Goal: Navigation & Orientation: Understand site structure

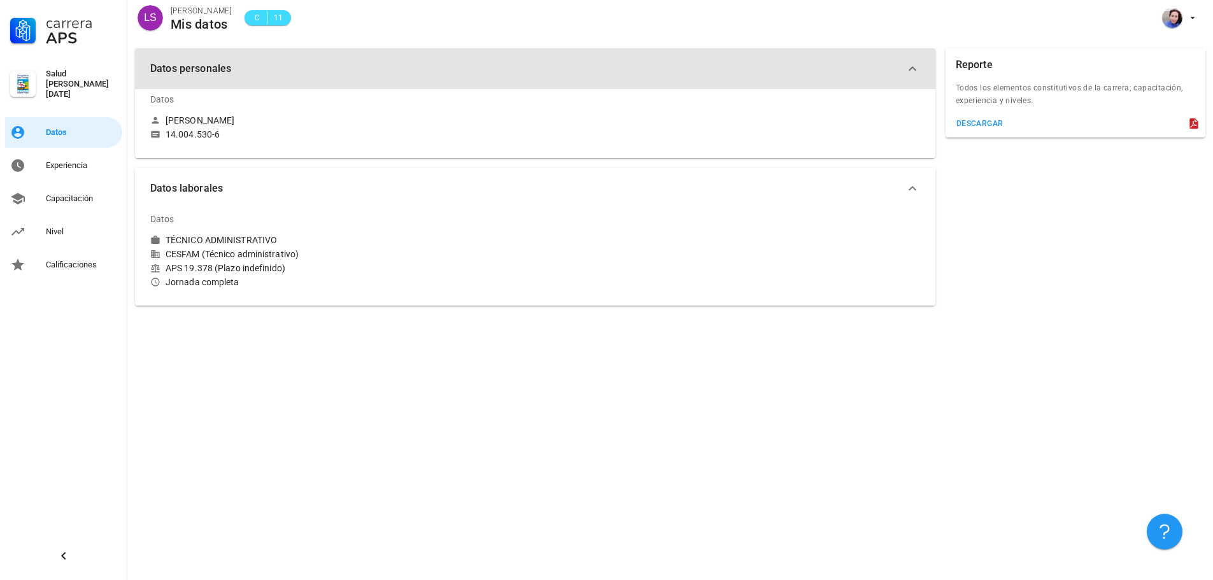
click at [916, 68] on icon "button" at bounding box center [912, 68] width 15 height 15
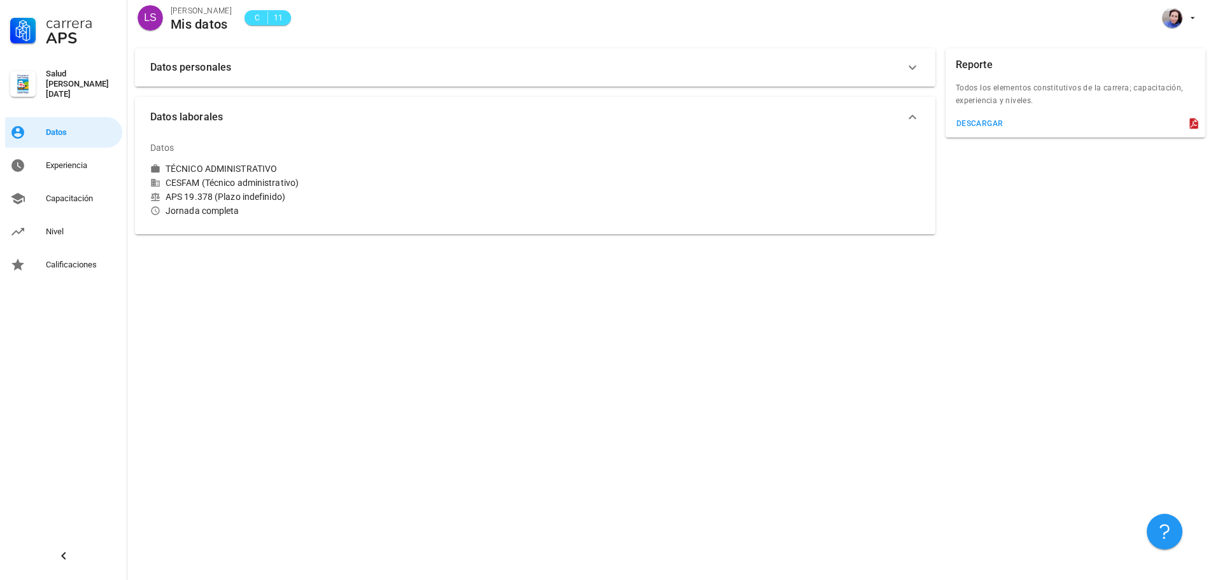
click at [915, 68] on icon "button" at bounding box center [912, 67] width 15 height 15
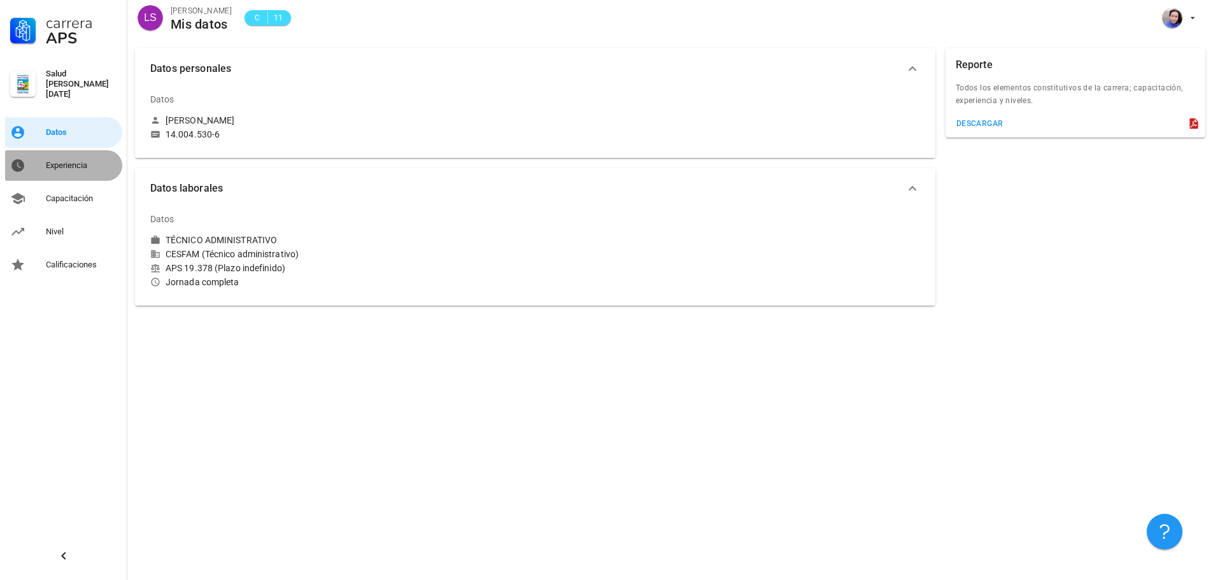
click at [64, 160] on div "Experiencia" at bounding box center [81, 165] width 71 height 10
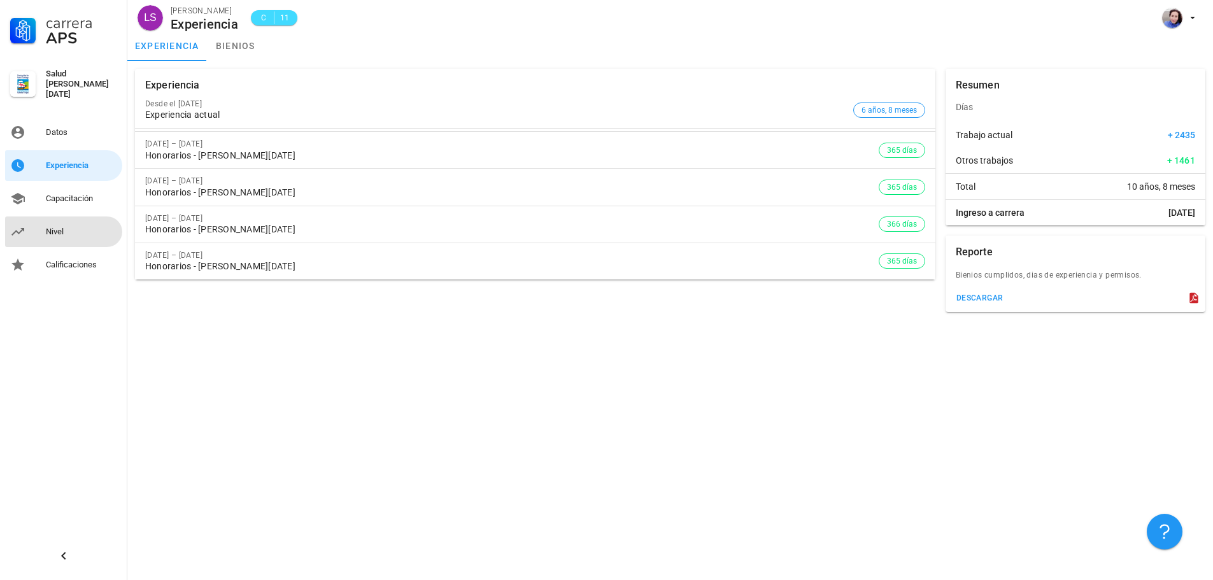
click at [78, 229] on div "Nivel" at bounding box center [81, 232] width 71 height 10
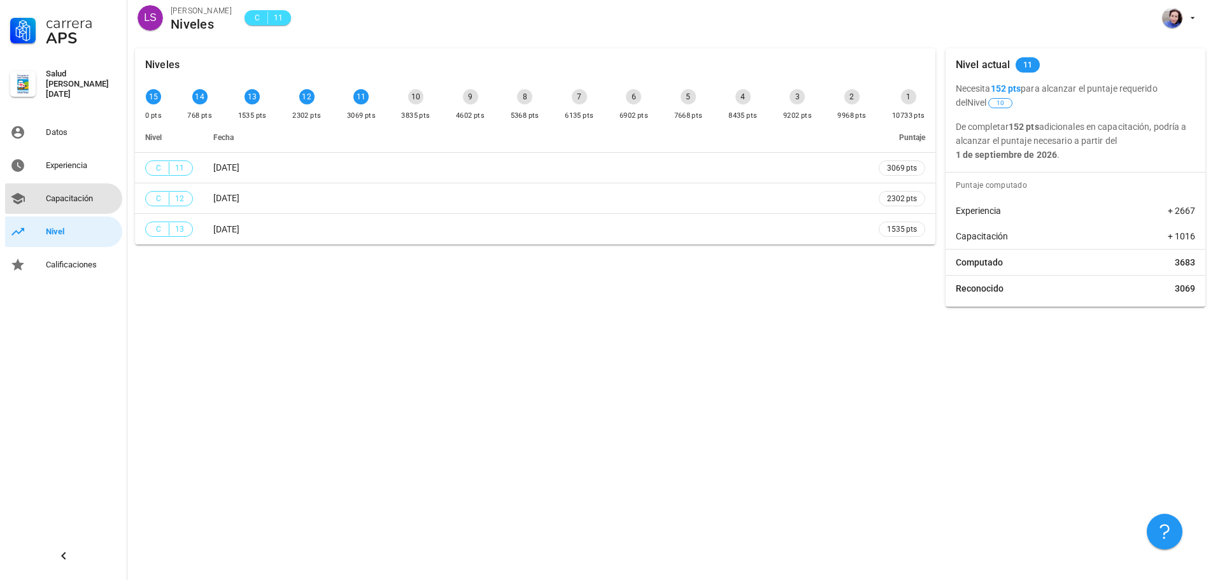
click at [66, 196] on div "Capacitación" at bounding box center [81, 199] width 71 height 10
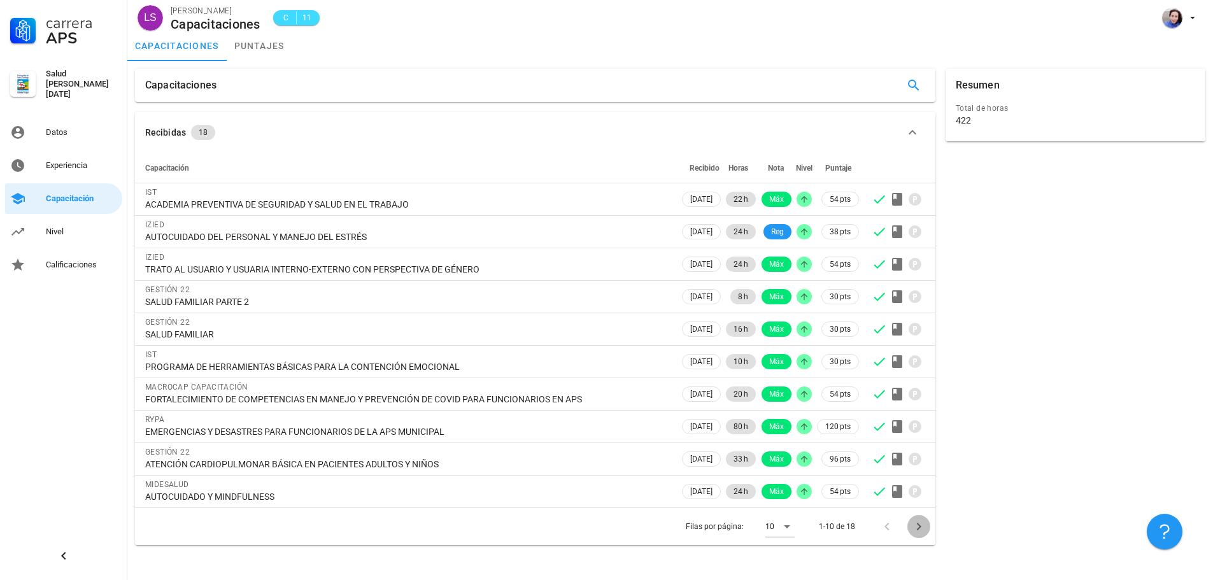
click at [926, 524] on icon "Página siguiente" at bounding box center [918, 526] width 15 height 15
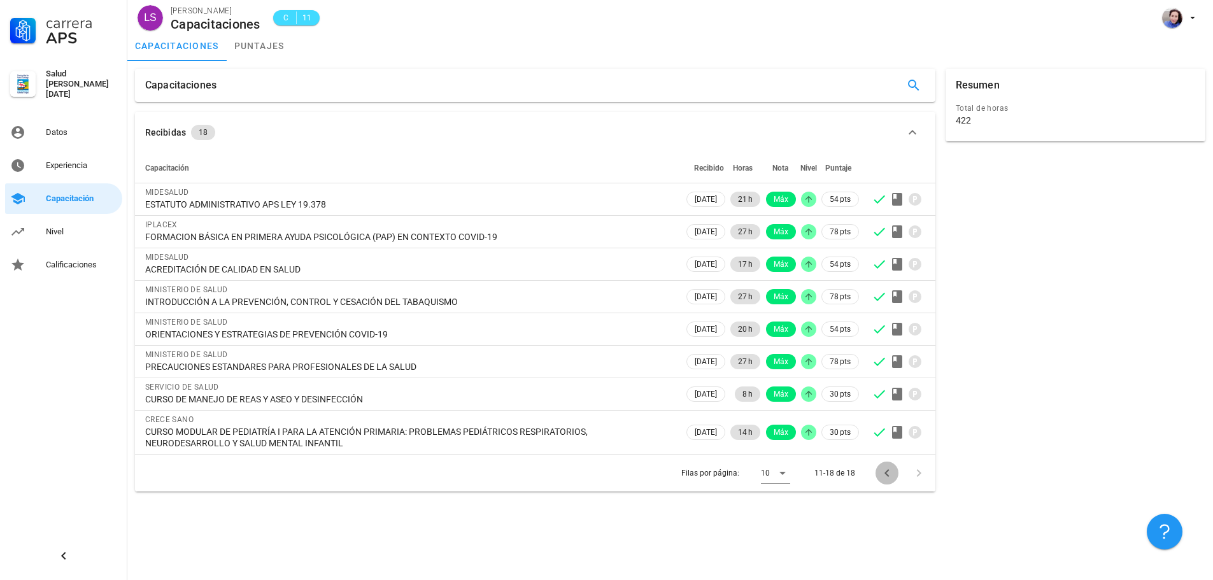
click at [897, 471] on span "Página anterior" at bounding box center [886, 472] width 23 height 15
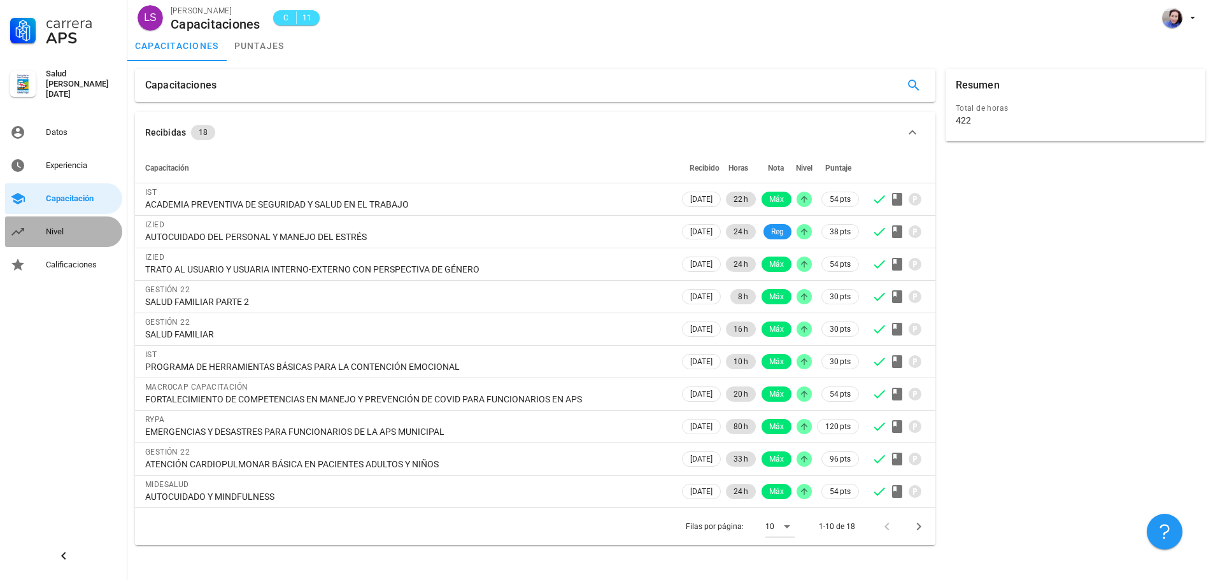
click at [54, 229] on div "Nivel" at bounding box center [81, 232] width 71 height 10
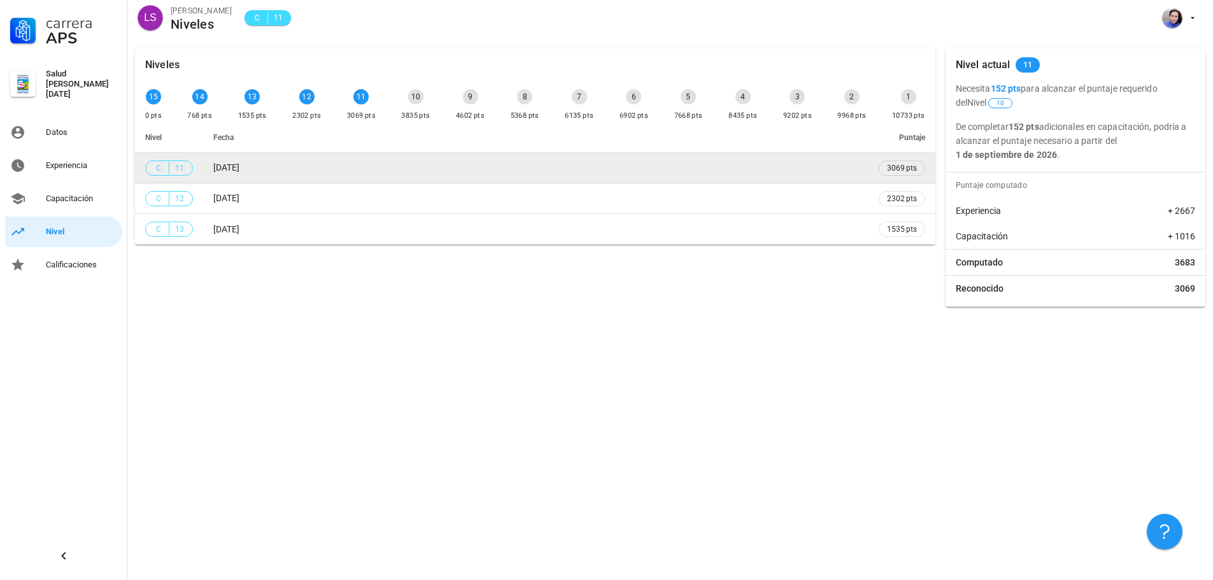
click at [239, 169] on span "[DATE]" at bounding box center [226, 167] width 26 height 10
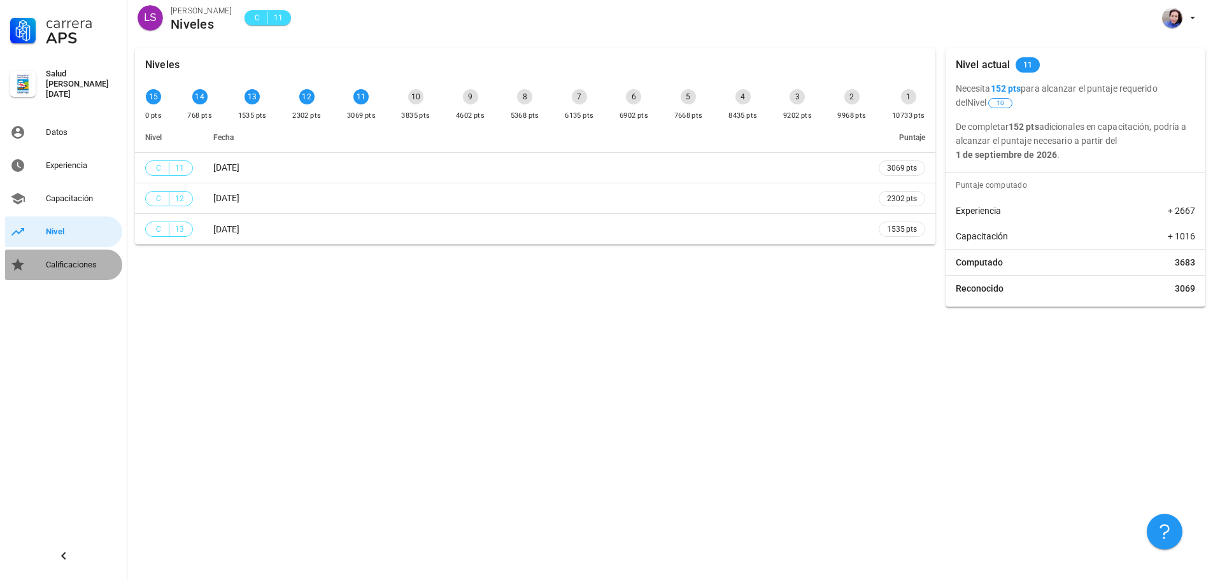
click at [64, 264] on div "Calificaciones" at bounding box center [81, 265] width 71 height 10
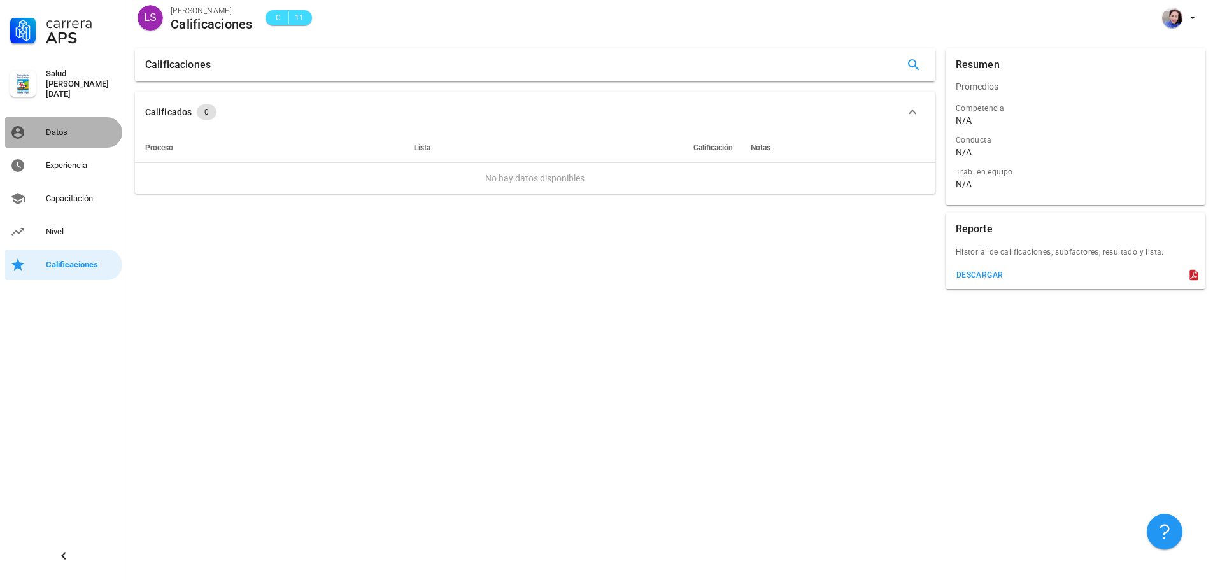
click at [71, 128] on div "Datos" at bounding box center [81, 132] width 71 height 10
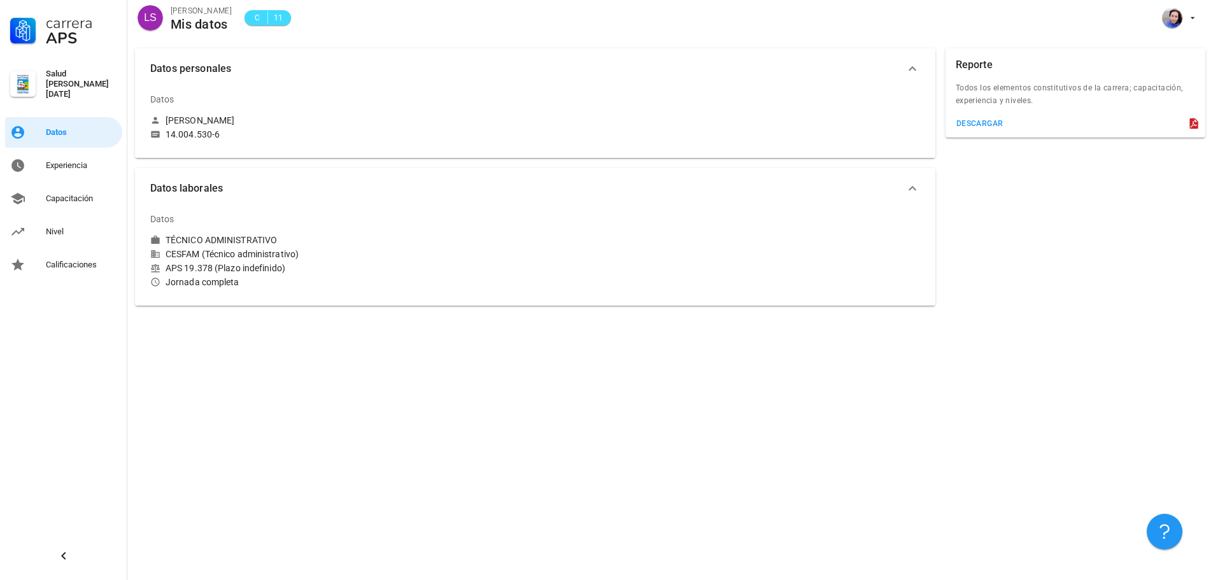
click at [65, 75] on div "Salud [PERSON_NAME][DATE]" at bounding box center [81, 84] width 71 height 31
click at [46, 74] on div "Salud [PERSON_NAME][DATE]" at bounding box center [81, 84] width 71 height 31
click at [27, 76] on div at bounding box center [22, 83] width 25 height 25
click at [94, 93] on div "Salud [PERSON_NAME][DATE]" at bounding box center [81, 84] width 71 height 41
click at [74, 37] on div "APS" at bounding box center [81, 38] width 71 height 15
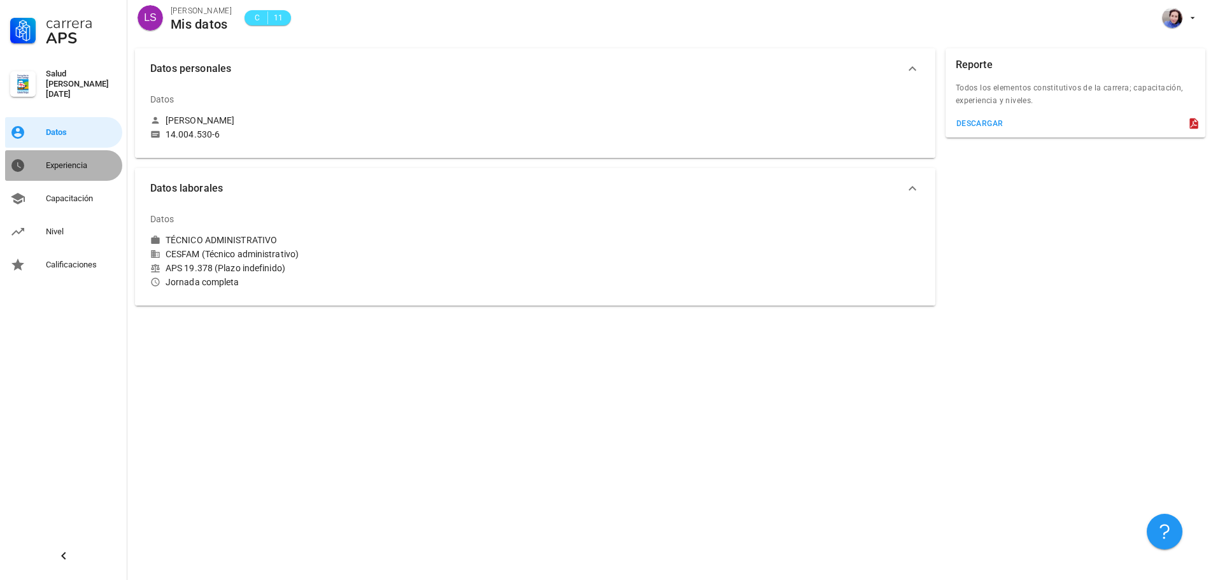
click at [71, 160] on div "Experiencia" at bounding box center [81, 165] width 71 height 10
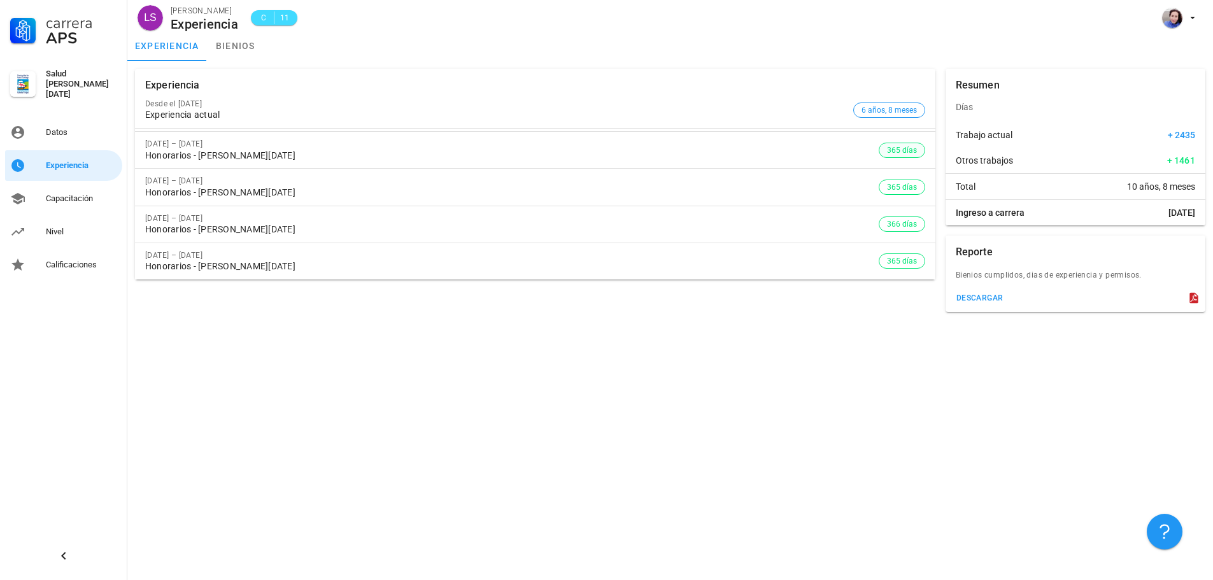
click at [905, 151] on span "365 días" at bounding box center [902, 150] width 30 height 14
click at [892, 106] on span "6 años, 8 meses" at bounding box center [888, 110] width 55 height 14
click at [56, 199] on div "Capacitación" at bounding box center [81, 198] width 71 height 20
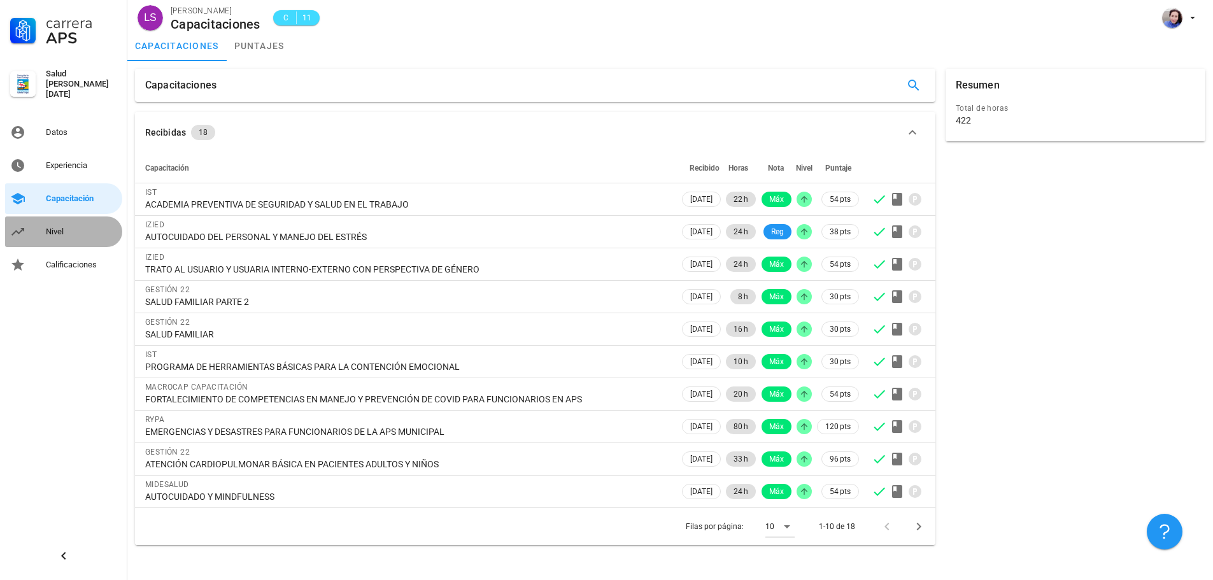
click at [61, 230] on div "Nivel" at bounding box center [81, 232] width 71 height 10
